Goal: Task Accomplishment & Management: Manage account settings

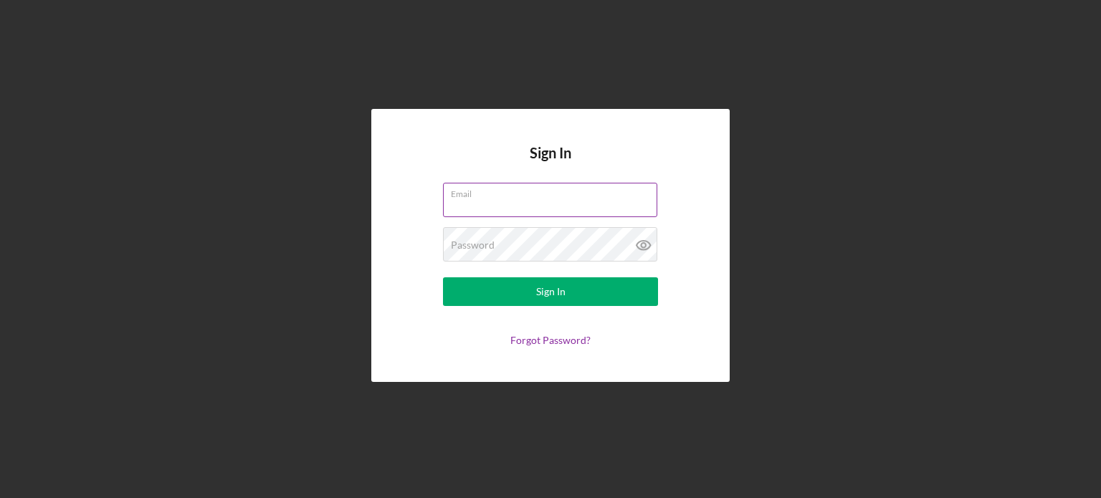
click at [512, 201] on input "Email" at bounding box center [550, 200] width 214 height 34
type input "[EMAIL_ADDRESS][DOMAIN_NAME]"
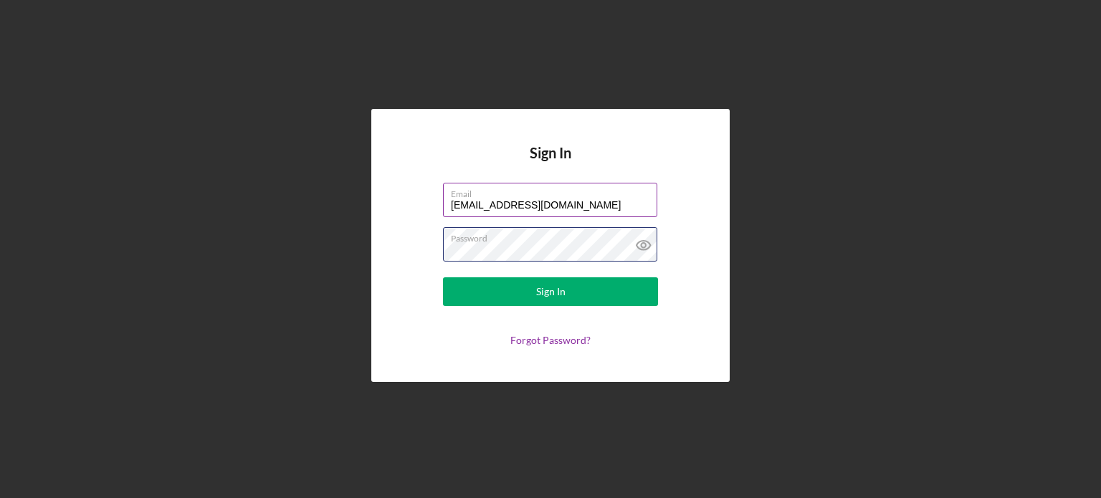
click at [443, 277] on button "Sign In" at bounding box center [550, 291] width 215 height 29
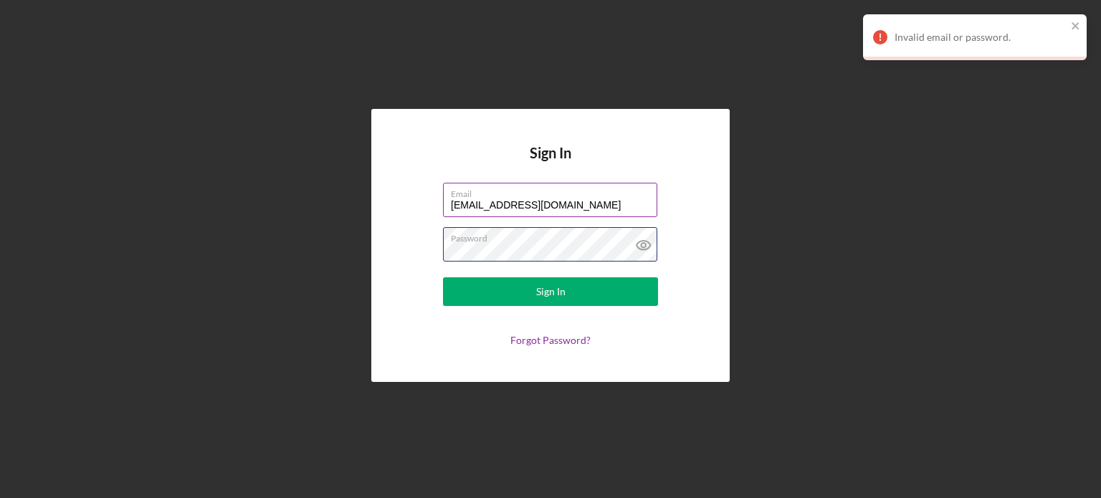
click at [443, 277] on button "Sign In" at bounding box center [550, 291] width 215 height 29
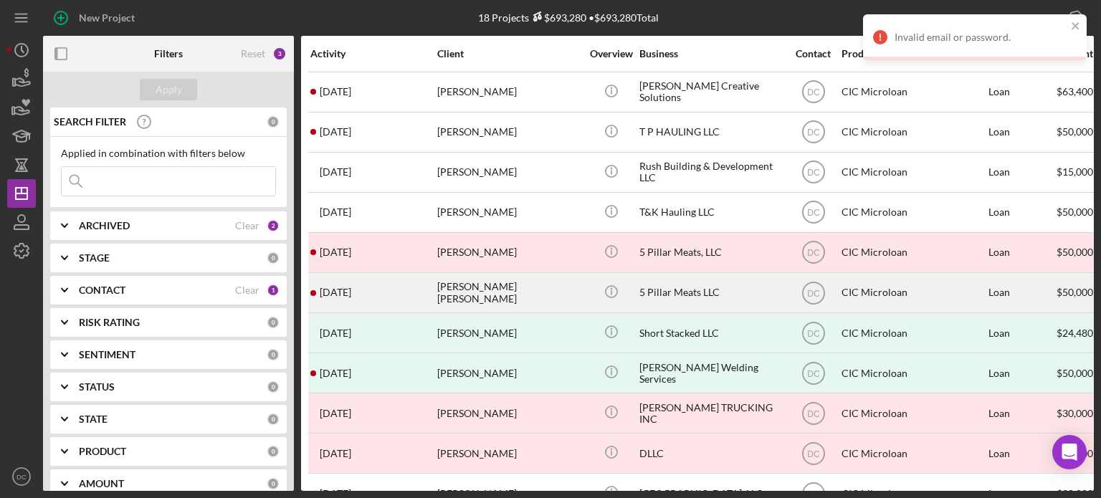
click at [332, 289] on time "[DATE]" at bounding box center [336, 292] width 32 height 11
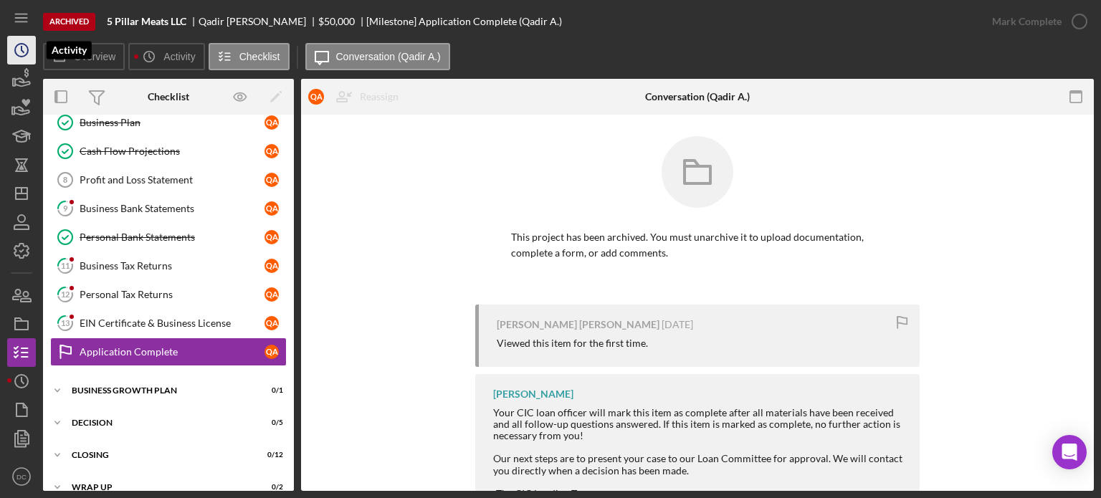
scroll to position [231, 0]
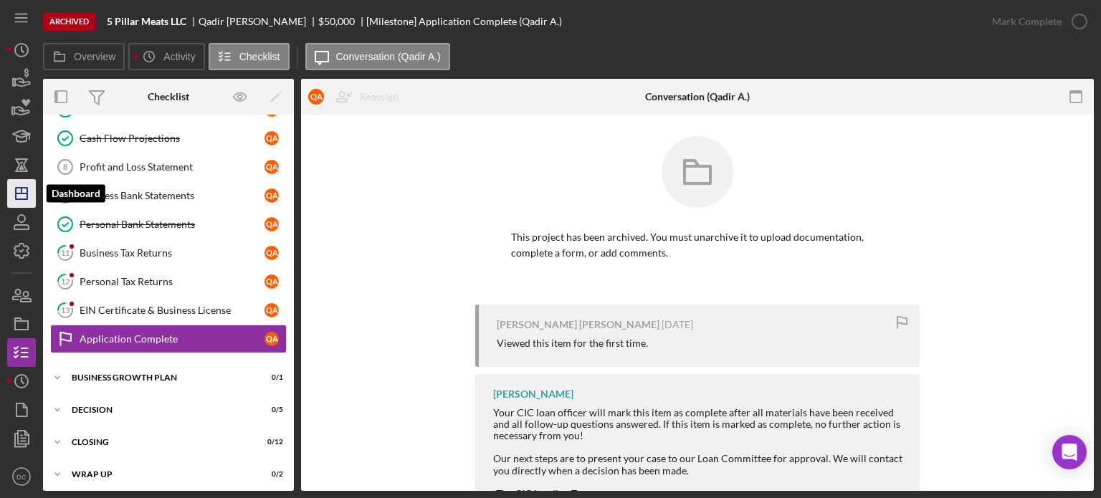
click at [25, 191] on icon "Icon/Dashboard" at bounding box center [22, 194] width 36 height 36
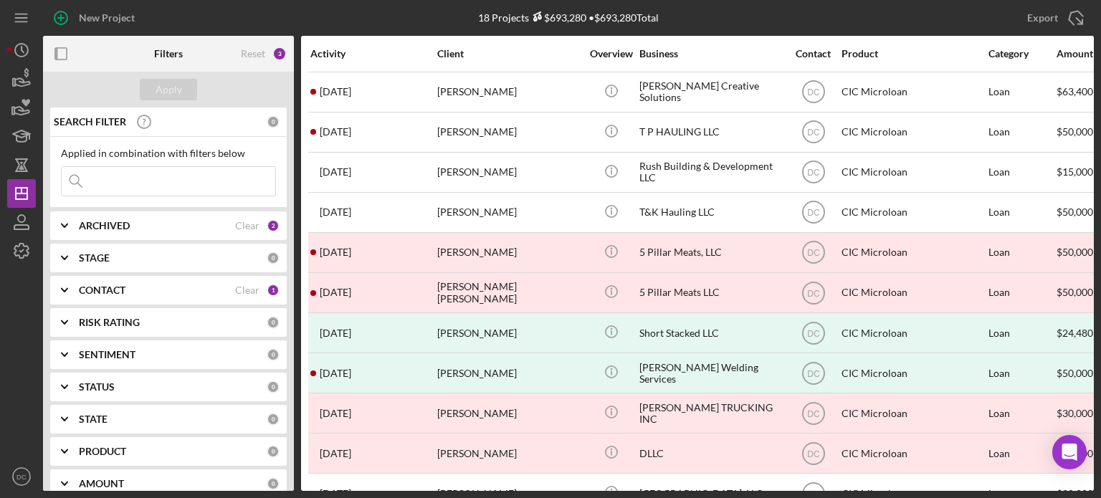
click at [117, 256] on div "STAGE" at bounding box center [173, 257] width 188 height 11
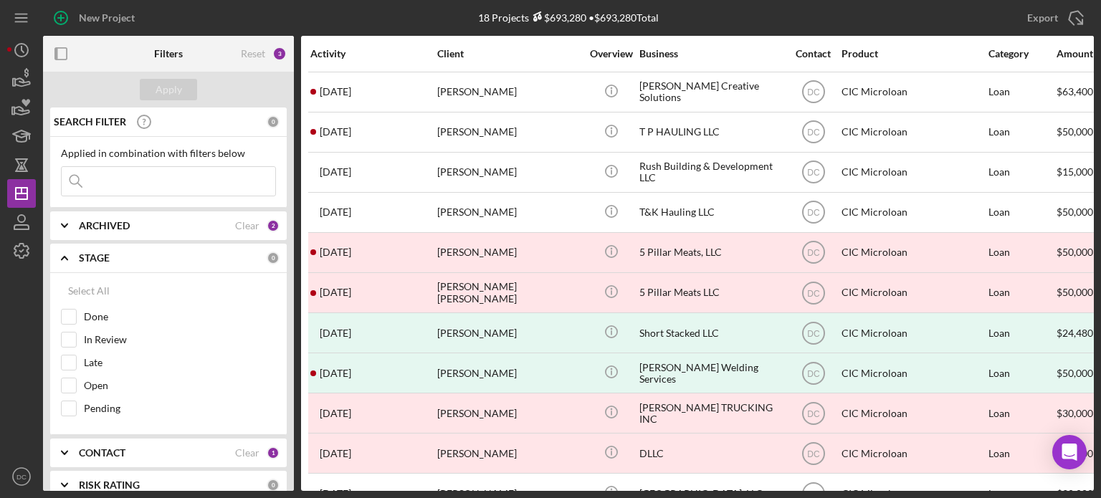
click at [99, 229] on b "ARCHIVED" at bounding box center [104, 225] width 51 height 11
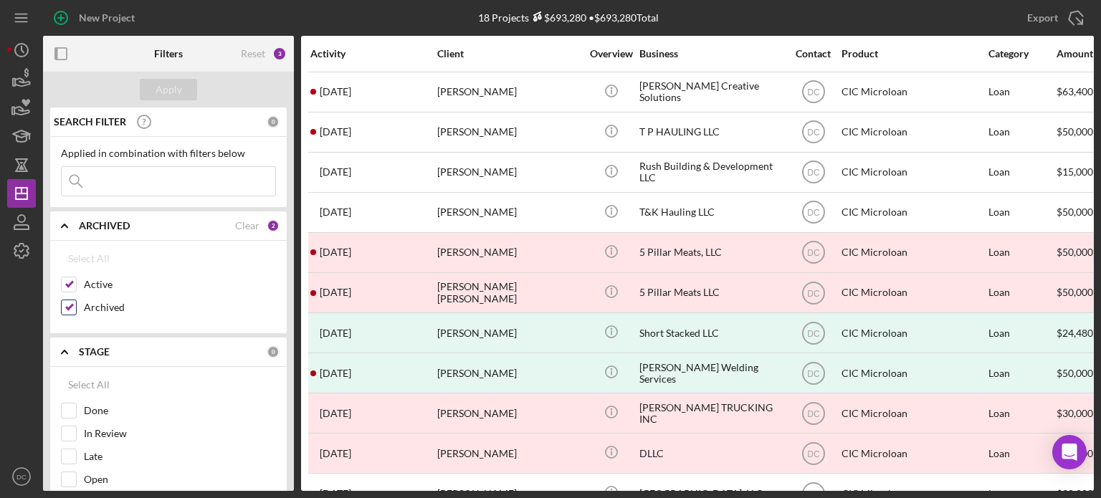
click at [77, 306] on div "Archived" at bounding box center [168, 311] width 215 height 23
click at [65, 303] on input "Archived" at bounding box center [69, 307] width 14 height 14
checkbox input "false"
click at [178, 92] on div "Apply" at bounding box center [169, 90] width 27 height 22
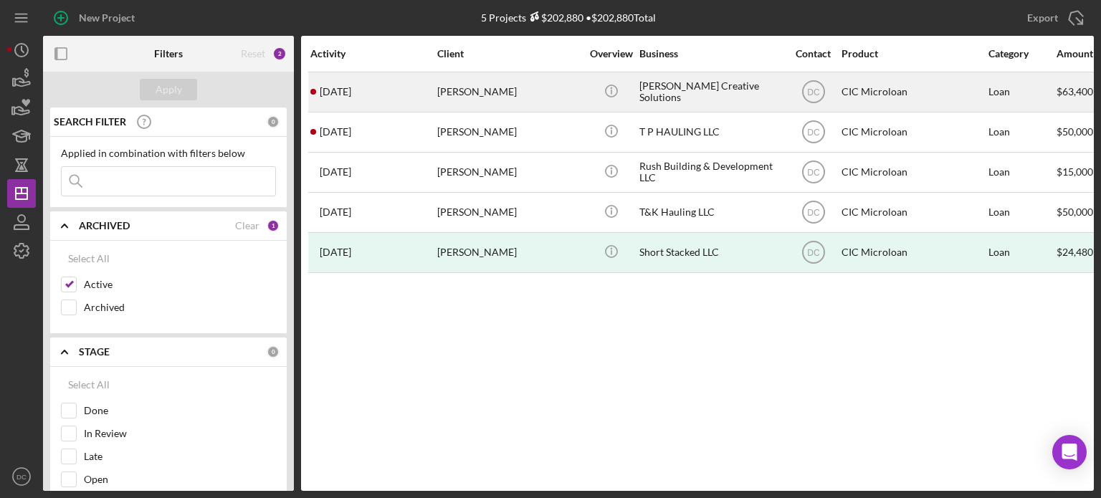
click at [645, 91] on div "[PERSON_NAME] Creative Solutions" at bounding box center [710, 92] width 143 height 38
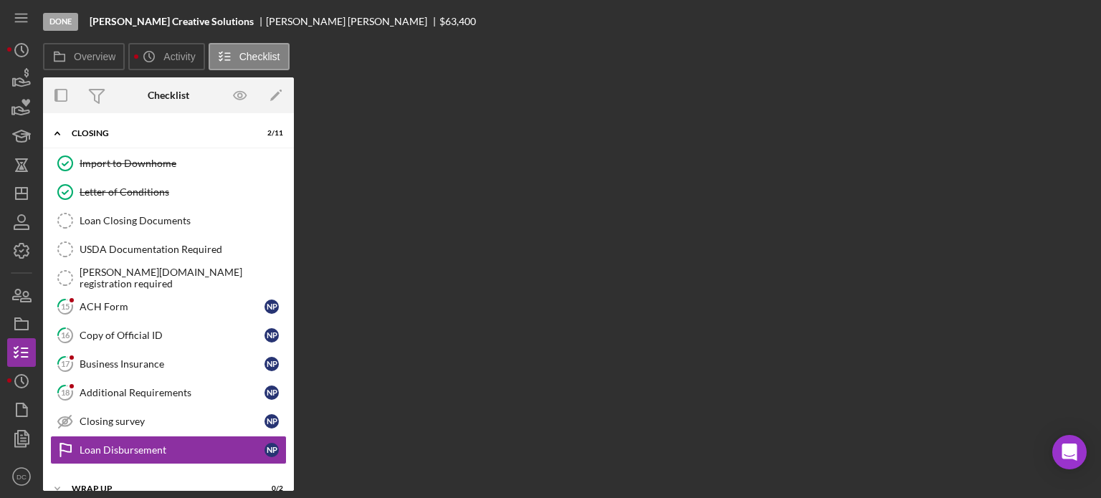
scroll to position [112, 0]
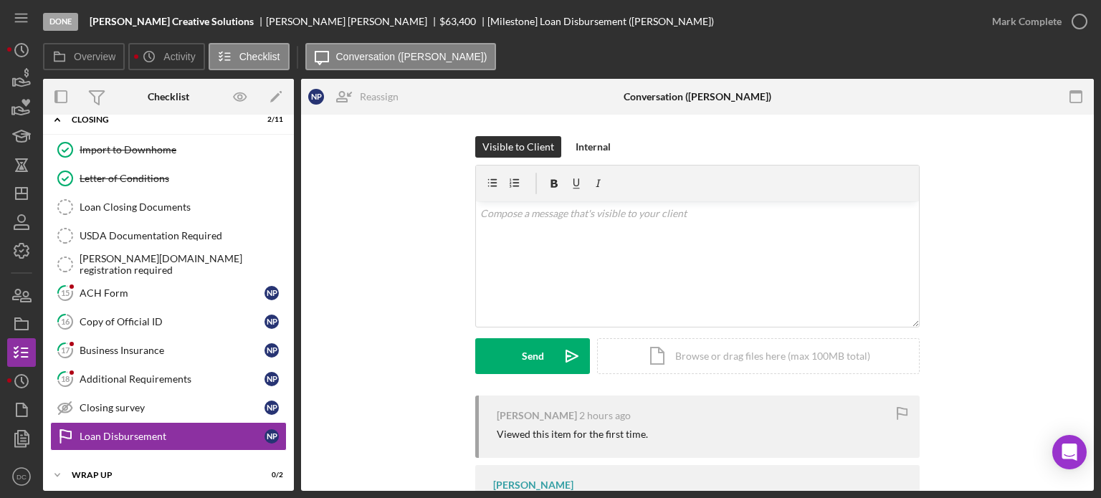
drag, startPoint x: 1095, startPoint y: 211, endPoint x: 1094, endPoint y: 320, distance: 109.0
click at [1094, 320] on div "Done [PERSON_NAME] Creative Solutions [PERSON_NAME] $63,400 [Milestone] Loan Di…" at bounding box center [550, 249] width 1101 height 498
drag, startPoint x: 1087, startPoint y: 308, endPoint x: 1100, endPoint y: 357, distance: 51.3
click at [1100, 357] on div "Done [PERSON_NAME] Creative Solutions [PERSON_NAME] $63,400 [Milestone] Loan Di…" at bounding box center [550, 249] width 1101 height 498
click at [1077, 351] on div "Visible to Client Internal v Color teal Color pink Remove color Add row above A…" at bounding box center [697, 359] width 793 height 488
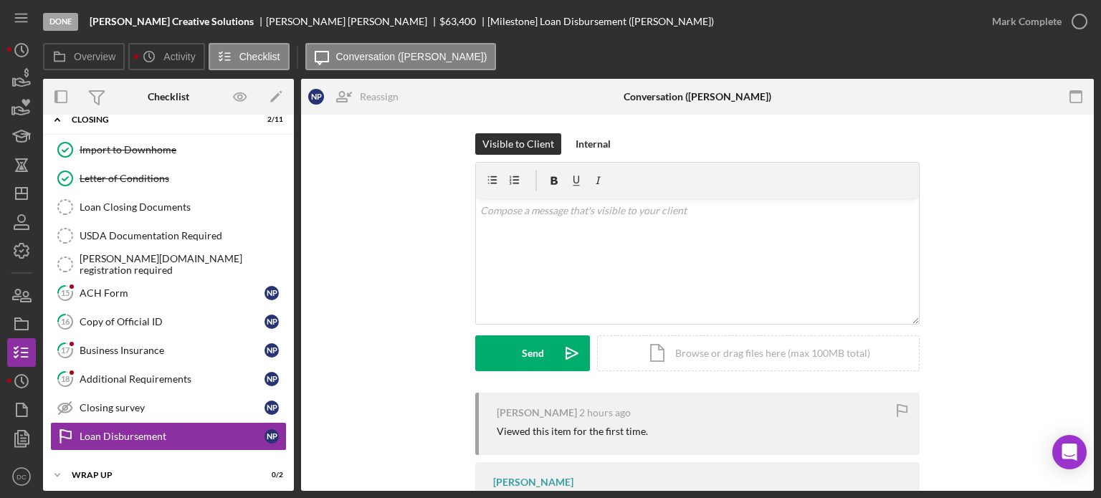
scroll to position [0, 0]
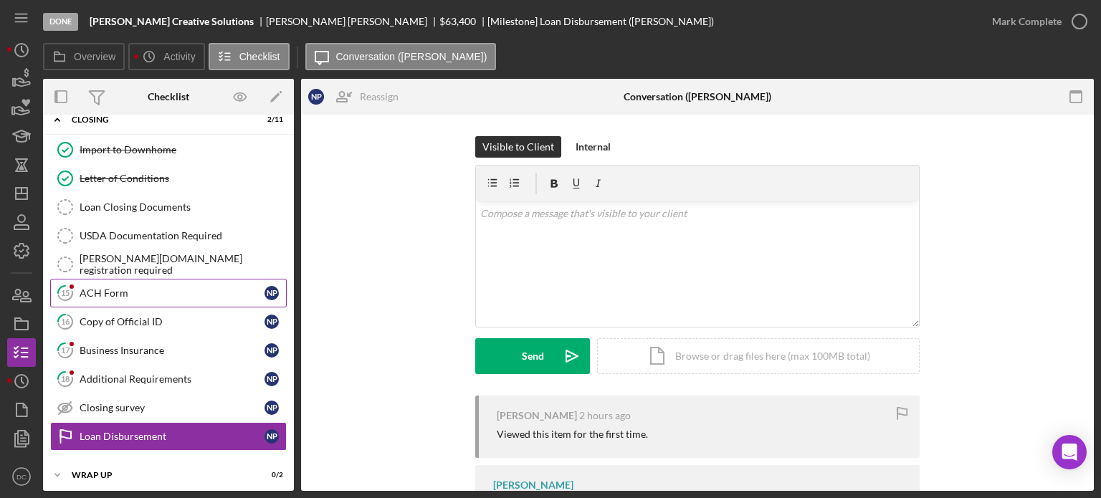
click at [105, 292] on div "ACH Form" at bounding box center [172, 292] width 185 height 11
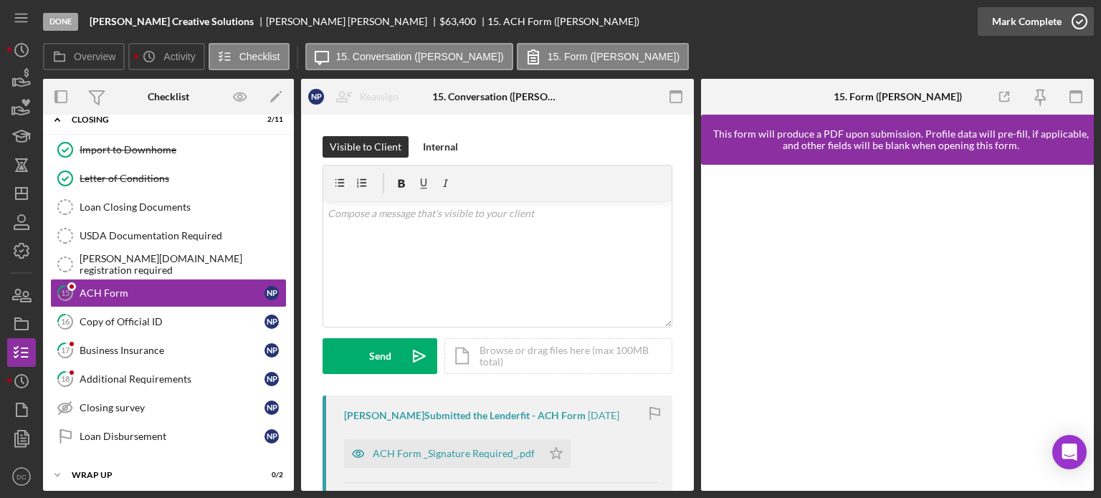
click at [1075, 22] on icon "button" at bounding box center [1080, 22] width 36 height 36
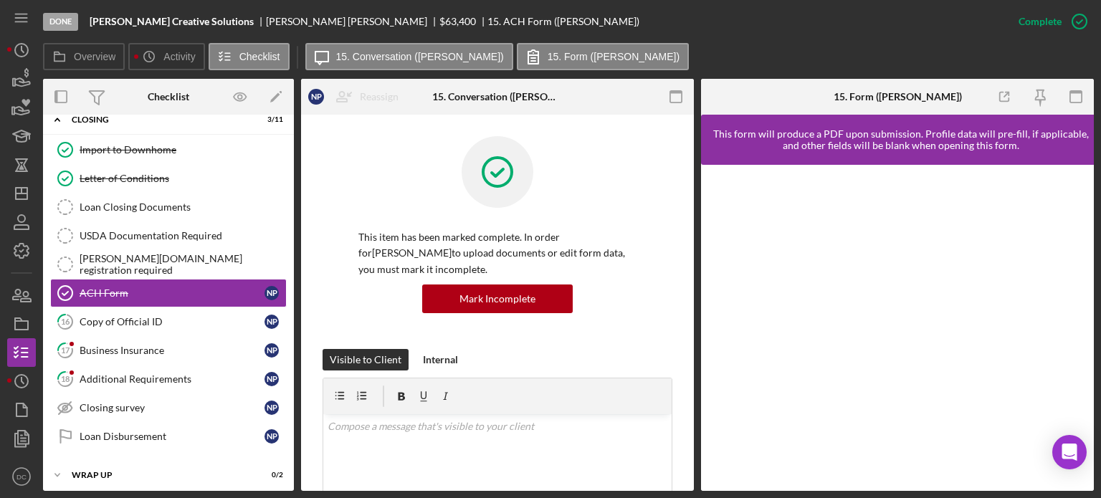
click at [695, 157] on div "Overview Internal Workflow Stage Done Icon/Dropdown Arrow Archive (can unarchiv…" at bounding box center [568, 285] width 1051 height 412
click at [195, 316] on div "Copy of Official ID" at bounding box center [172, 321] width 185 height 11
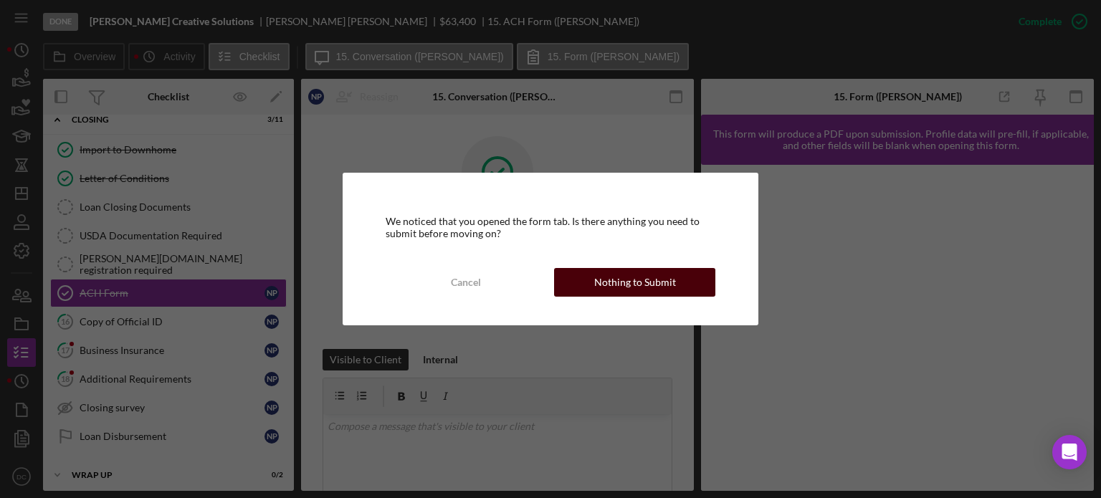
click at [653, 275] on div "Nothing to Submit" at bounding box center [635, 282] width 82 height 29
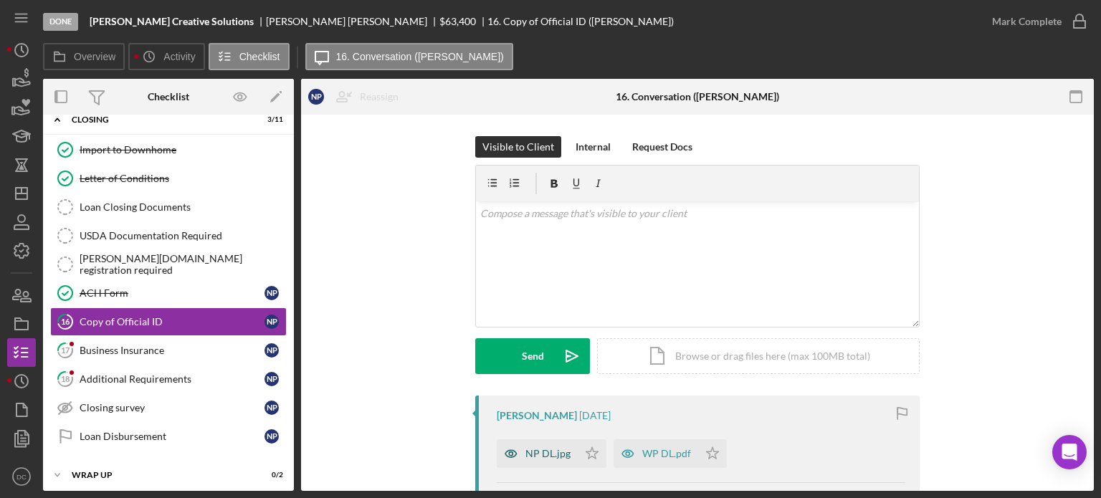
click at [535, 448] on div "NP DL.jpg" at bounding box center [547, 453] width 45 height 11
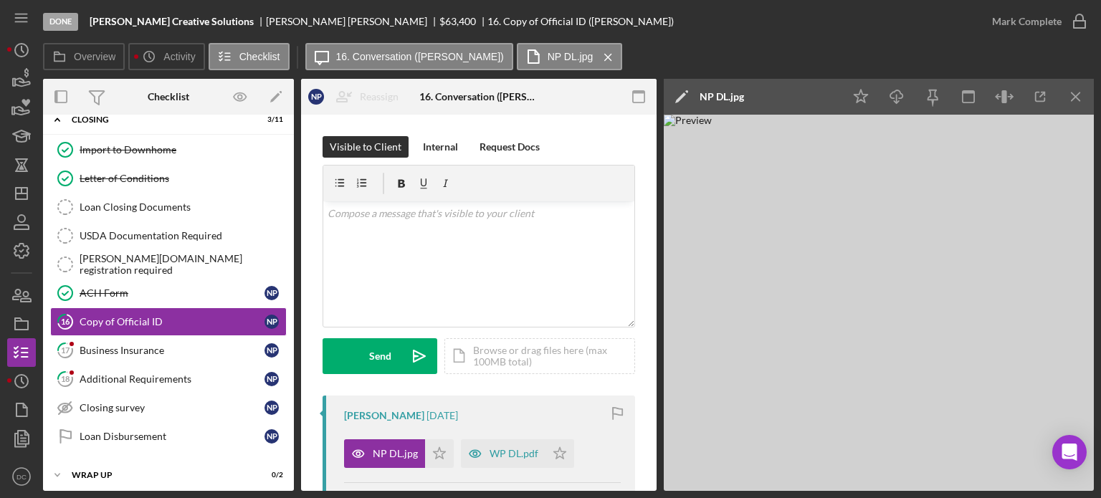
drag, startPoint x: 657, startPoint y: 307, endPoint x: 657, endPoint y: 404, distance: 96.8
click at [657, 404] on div "Overview Internal Workflow Stage Done Icon/Dropdown Arrow Archive (can unarchiv…" at bounding box center [568, 285] width 1051 height 412
click at [659, 372] on div "Overview Internal Workflow Stage Done Icon/Dropdown Arrow Archive (can unarchiv…" at bounding box center [568, 285] width 1051 height 412
click at [470, 458] on icon "button" at bounding box center [475, 453] width 29 height 29
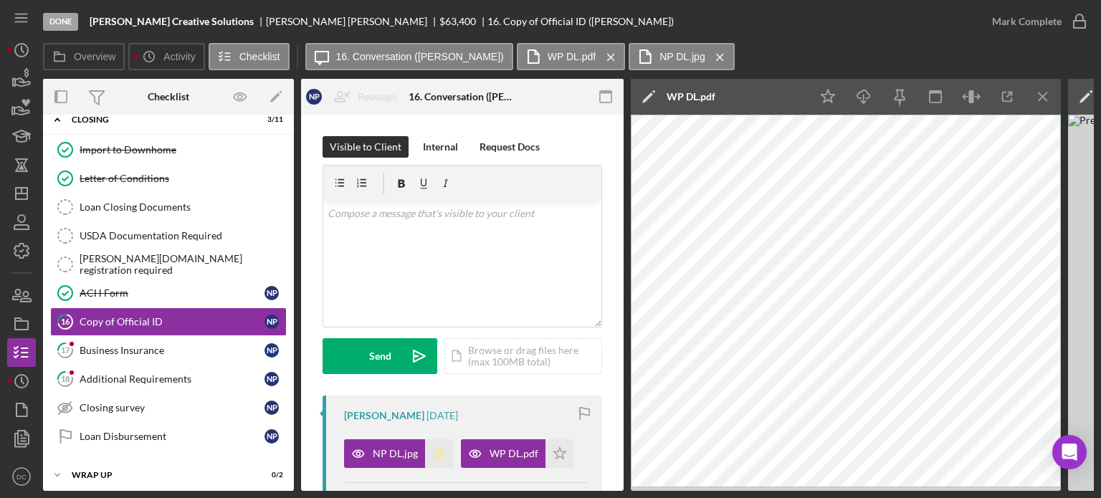
click at [427, 449] on icon "Icon/Star" at bounding box center [439, 453] width 29 height 29
click at [557, 447] on polygon "button" at bounding box center [560, 452] width 12 height 11
drag, startPoint x: 625, startPoint y: 271, endPoint x: 615, endPoint y: 123, distance: 148.7
click at [615, 123] on div "Overview Internal Workflow Stage Done Icon/Dropdown Arrow Archive (can unarchiv…" at bounding box center [568, 285] width 1051 height 412
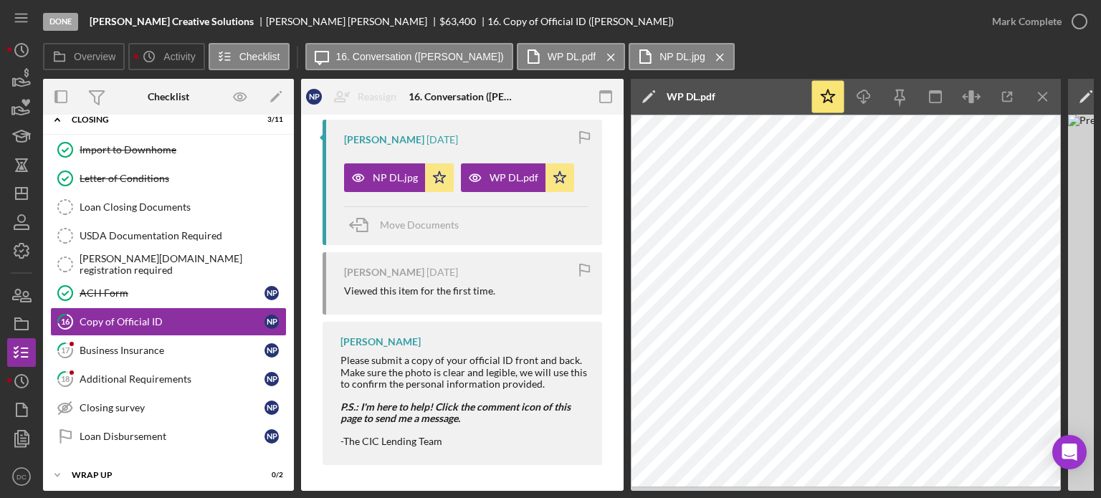
scroll to position [282, 0]
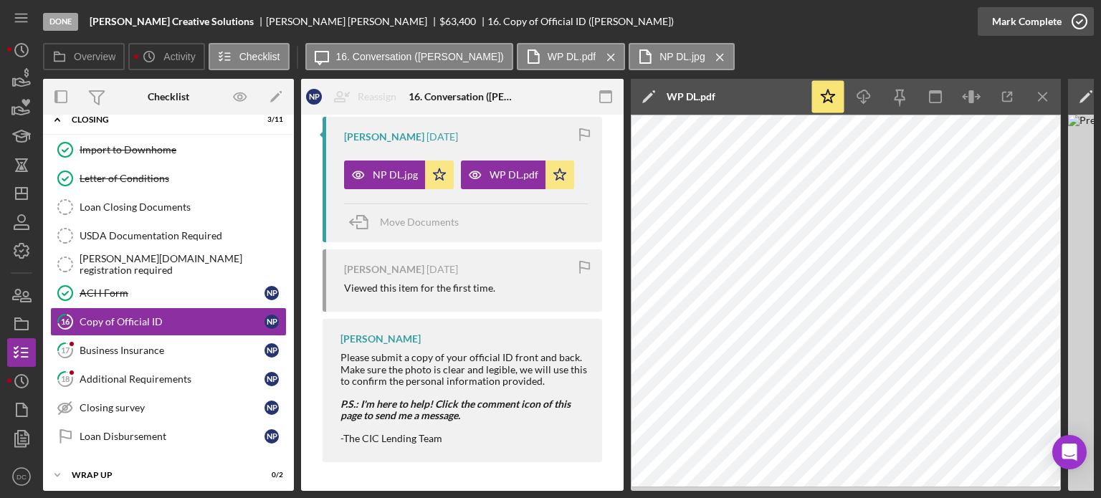
click at [1076, 28] on circle "button" at bounding box center [1079, 21] width 14 height 14
click at [146, 353] on link "17 Business Insurance N P" at bounding box center [168, 350] width 237 height 29
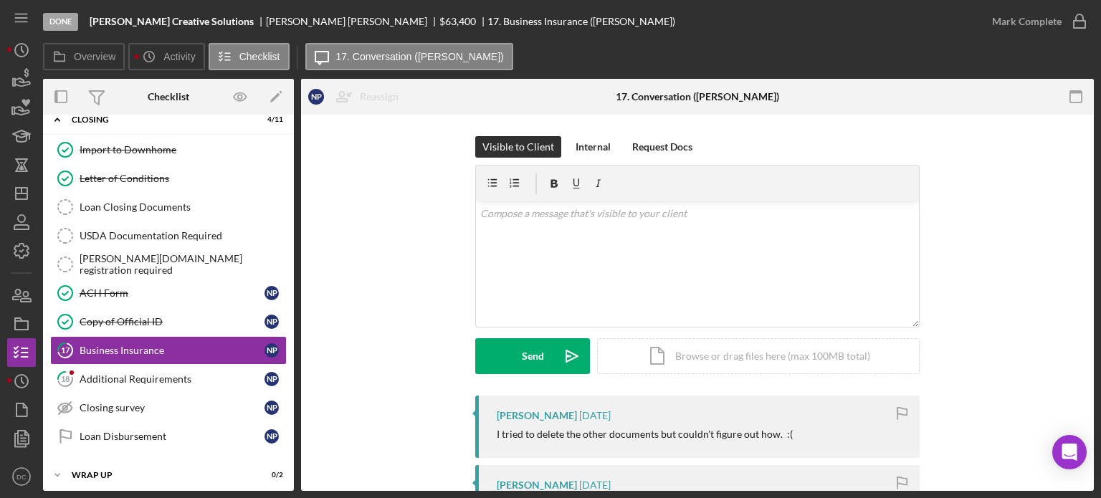
drag, startPoint x: 1095, startPoint y: 210, endPoint x: 1098, endPoint y: 265, distance: 55.2
click at [1098, 265] on div "Done [PERSON_NAME] Creative Solutions [PERSON_NAME] $63,400 17. Business Insura…" at bounding box center [550, 249] width 1101 height 498
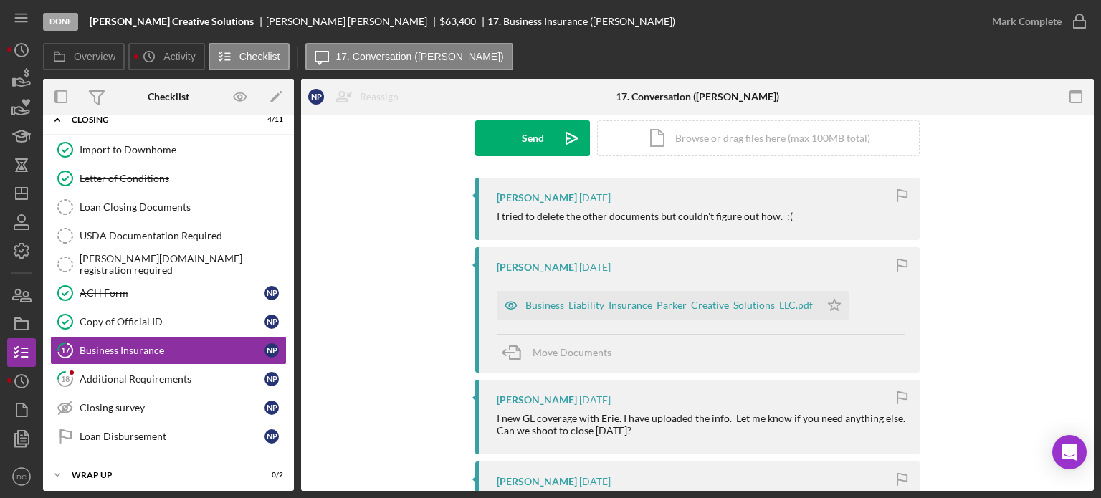
scroll to position [222, 0]
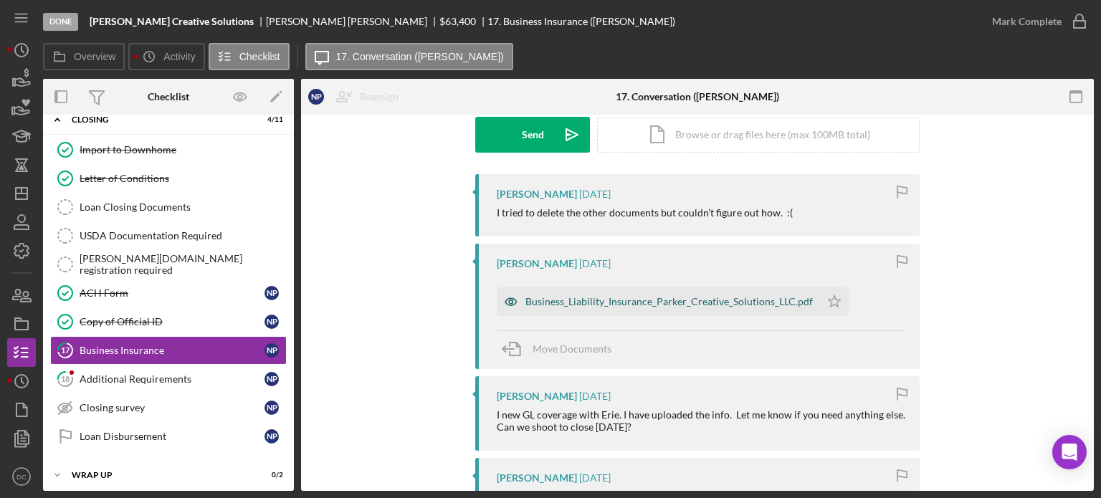
click at [645, 303] on div "Business_Liability_Insurance_Parker_Creative_Solutions_LLC.pdf" at bounding box center [668, 301] width 287 height 11
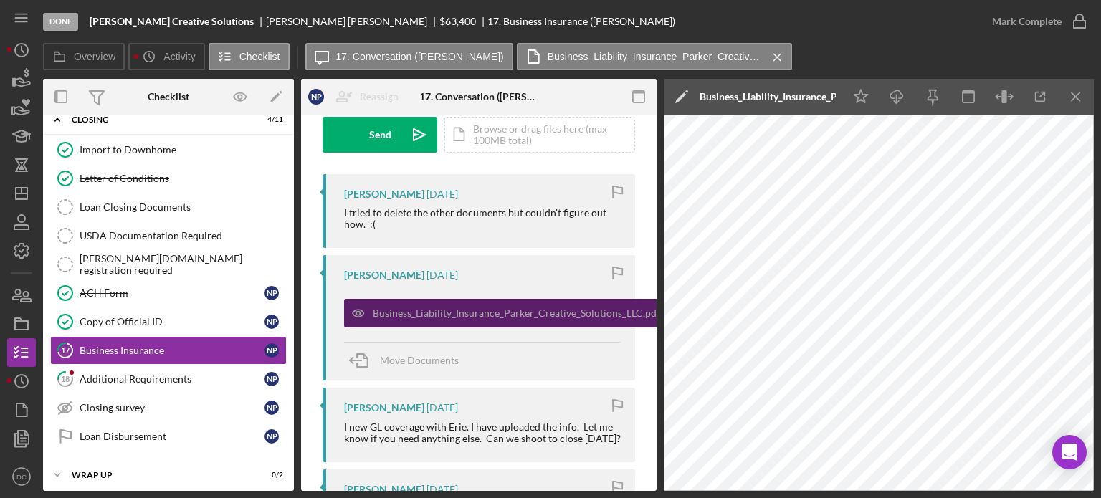
click at [576, 323] on div "Business_Liability_Insurance_Parker_Creative_Solutions_LLC.pdf" at bounding box center [505, 313] width 323 height 29
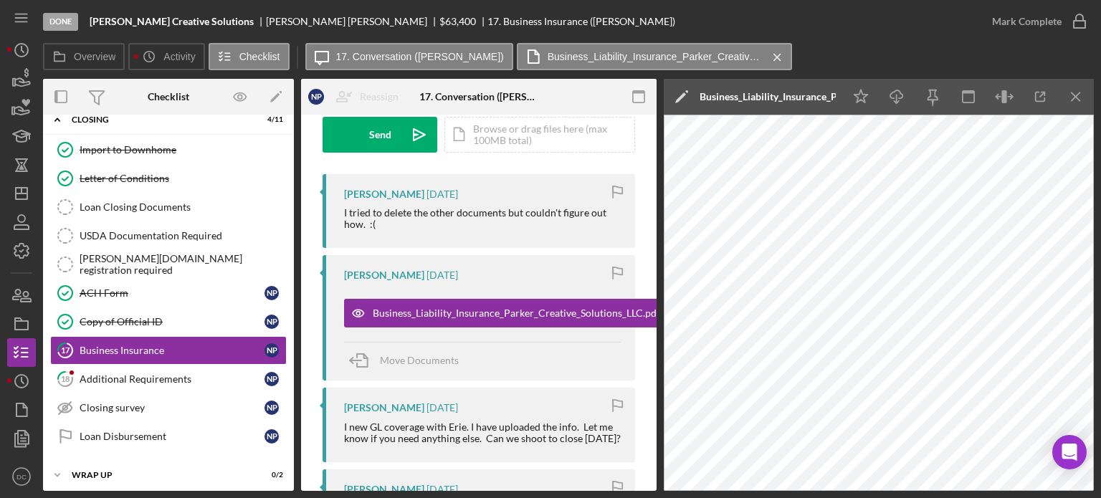
drag, startPoint x: 658, startPoint y: 310, endPoint x: 652, endPoint y: 220, distance: 89.8
click at [652, 220] on div "Overview Internal Workflow Stage Done Icon/Dropdown Arrow Archive (can unarchiv…" at bounding box center [568, 285] width 1051 height 412
click at [661, 232] on div "Overview Internal Workflow Stage Done Icon/Dropdown Arrow Archive (can unarchiv…" at bounding box center [568, 285] width 1051 height 412
click at [1082, 97] on icon "Icon/Menu Close" at bounding box center [1076, 97] width 32 height 32
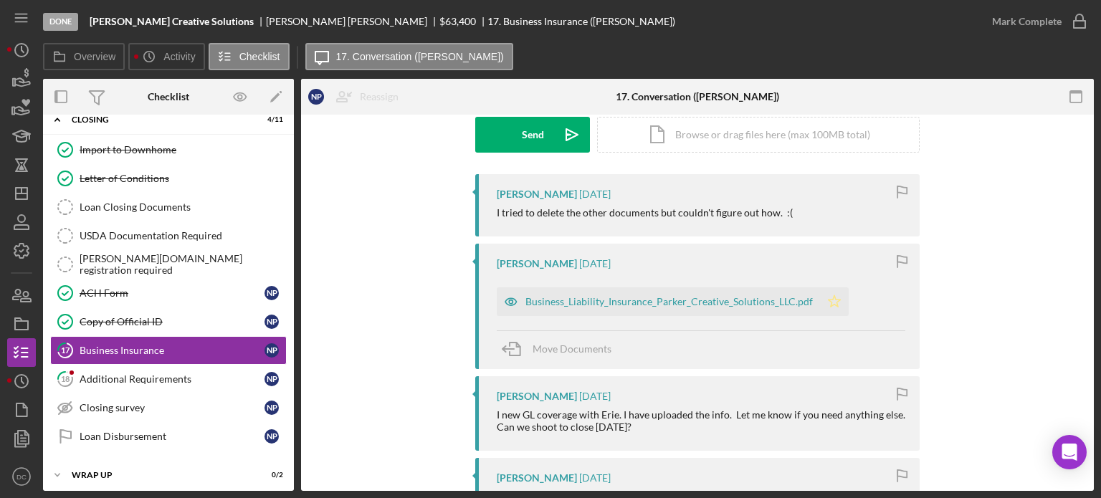
click at [829, 302] on polygon "button" at bounding box center [835, 300] width 12 height 11
click at [1076, 30] on icon "button" at bounding box center [1080, 22] width 36 height 36
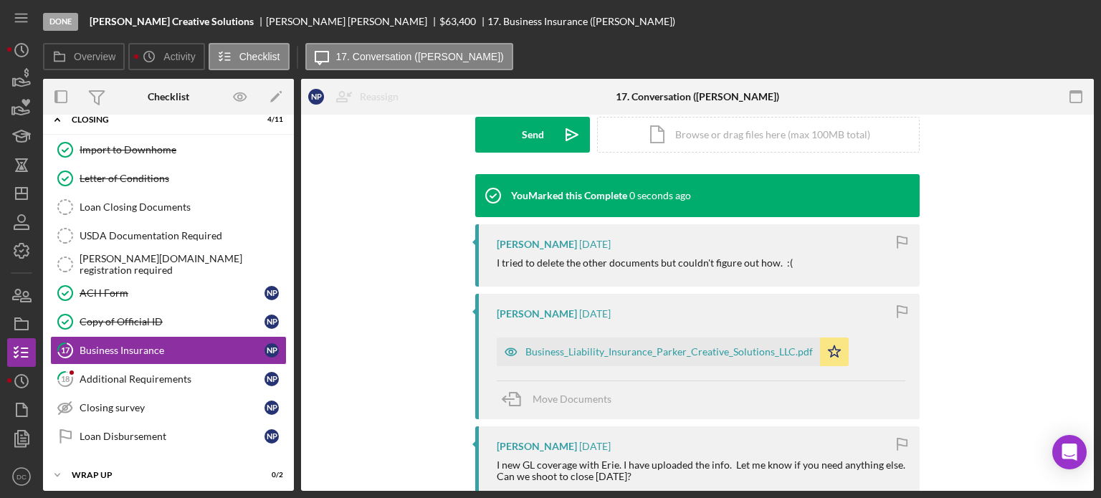
scroll to position [419, 0]
click at [126, 373] on div "Additional Requirements" at bounding box center [172, 378] width 185 height 11
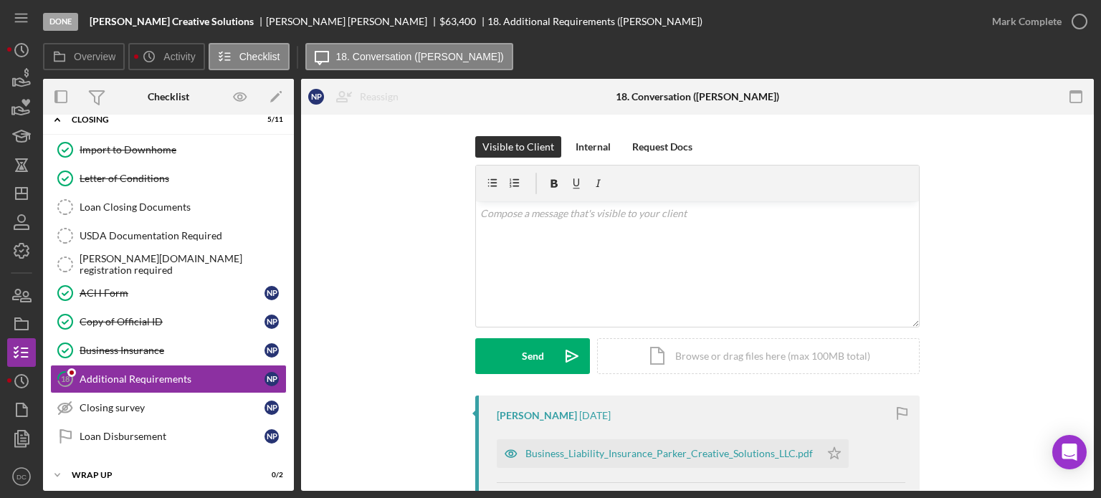
drag, startPoint x: 1095, startPoint y: 228, endPoint x: 1099, endPoint y: 310, distance: 81.8
click at [1099, 310] on div "Done [PERSON_NAME] Creative Solutions [PERSON_NAME] $63,400 18. Additional Requ…" at bounding box center [550, 249] width 1101 height 498
drag, startPoint x: 294, startPoint y: 318, endPoint x: 295, endPoint y: 275, distance: 43.0
click at [295, 275] on div "Overview Internal Workflow Stage Done Icon/Dropdown Arrow Archive (can unarchiv…" at bounding box center [568, 285] width 1051 height 412
click at [120, 288] on div "ACH Form" at bounding box center [172, 292] width 185 height 11
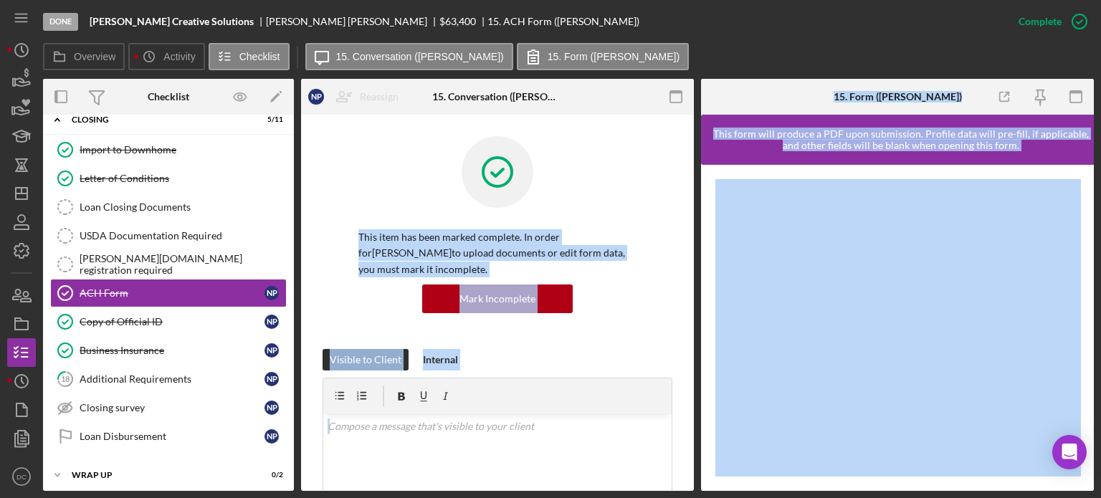
drag, startPoint x: 697, startPoint y: 205, endPoint x: 707, endPoint y: 287, distance: 83.1
click at [707, 287] on div "Overview Internal Workflow Stage Done Icon/Dropdown Arrow Archive (can unarchiv…" at bounding box center [568, 285] width 1051 height 412
click at [704, 279] on div at bounding box center [897, 328] width 393 height 326
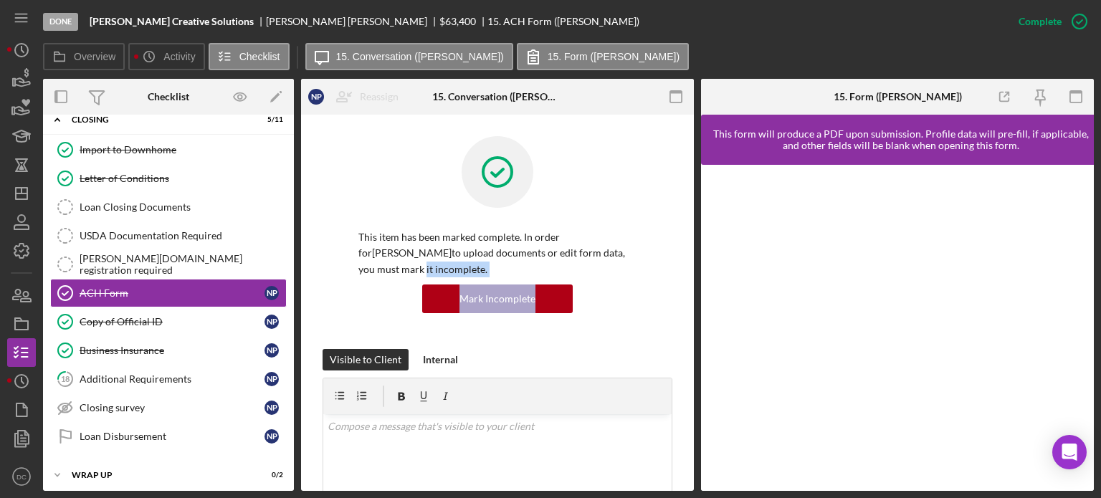
drag, startPoint x: 694, startPoint y: 249, endPoint x: 690, endPoint y: 320, distance: 71.1
click at [690, 320] on div "Overview Internal Workflow Stage Done Icon/Dropdown Arrow Archive (can unarchiv…" at bounding box center [568, 285] width 1051 height 412
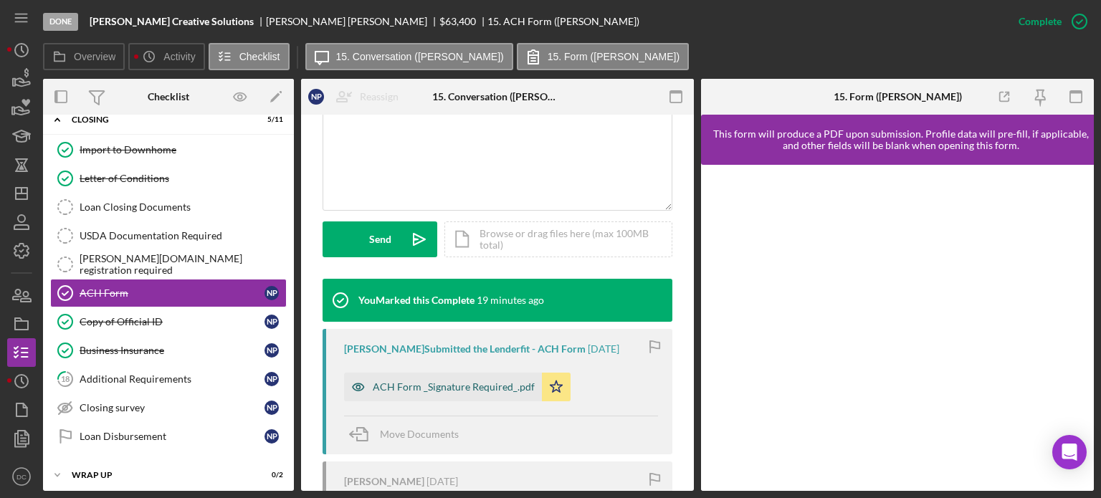
click at [482, 391] on div "ACH Form _Signature Required_.pdf" at bounding box center [454, 386] width 162 height 11
